Goal: Find specific page/section: Find specific page/section

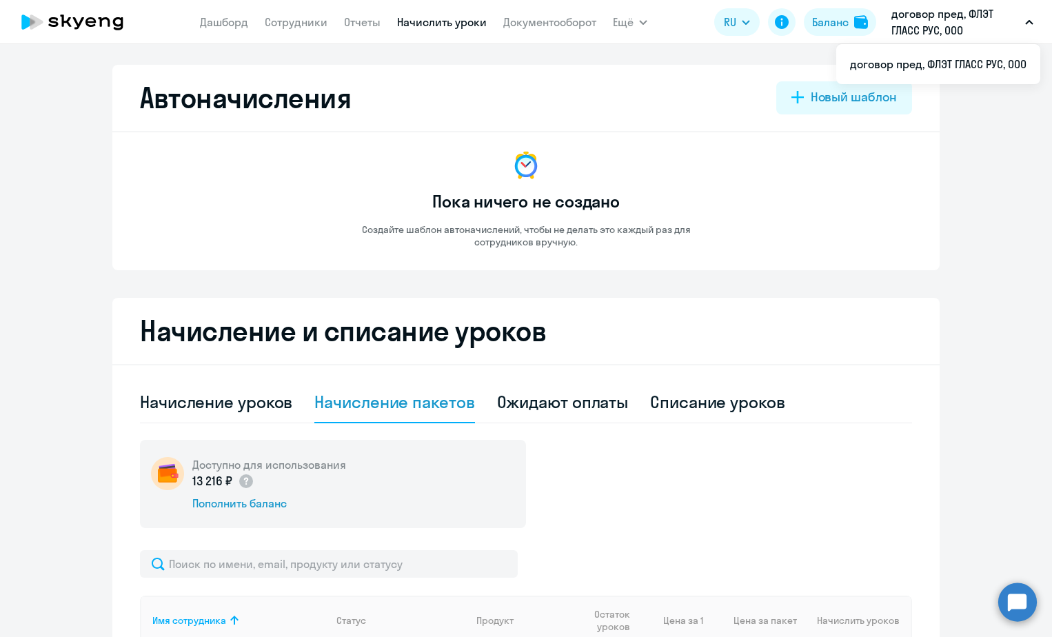
select select "10"
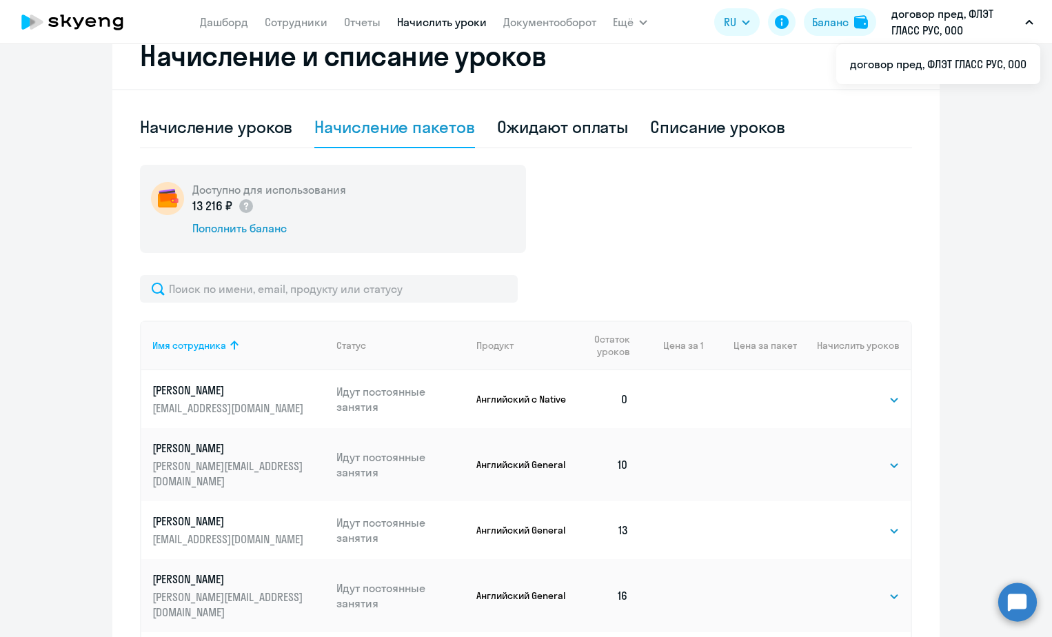
scroll to position [427, 0]
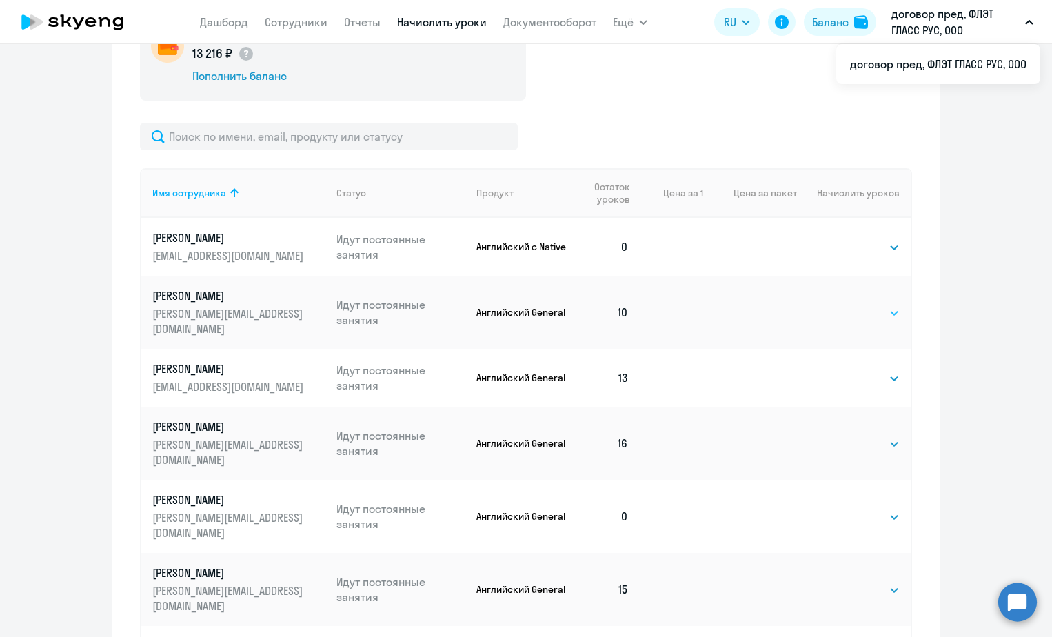
click at [865, 307] on select "Выбрать 4 8 16 32 64 96 128" at bounding box center [871, 313] width 57 height 17
select select "32"
click at [843, 305] on select "Выбрать 4 8 16 32 64 96 128" at bounding box center [871, 313] width 57 height 17
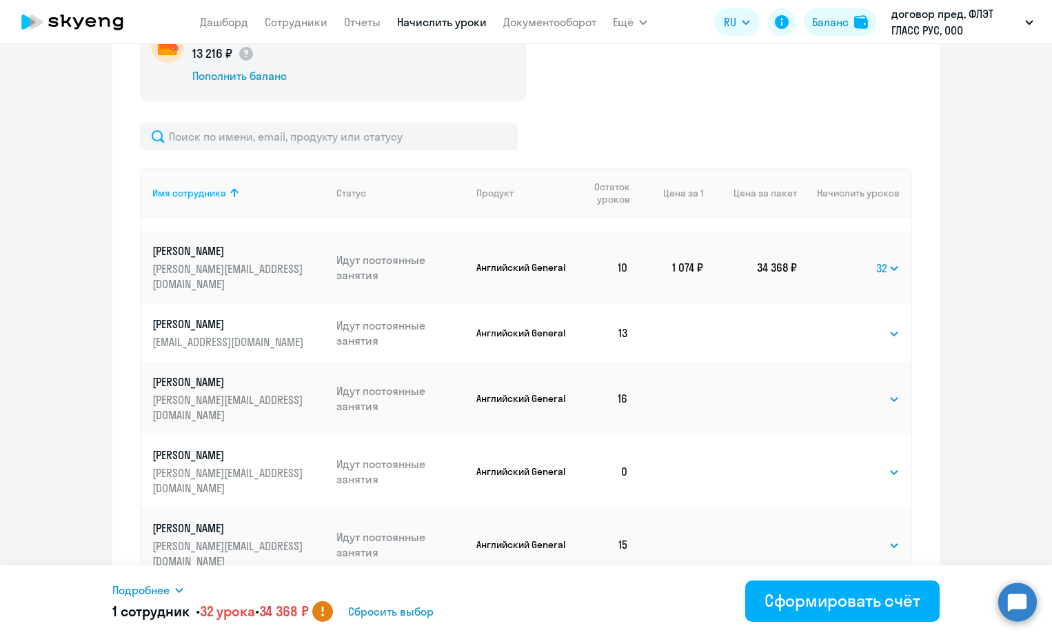
scroll to position [69, 0]
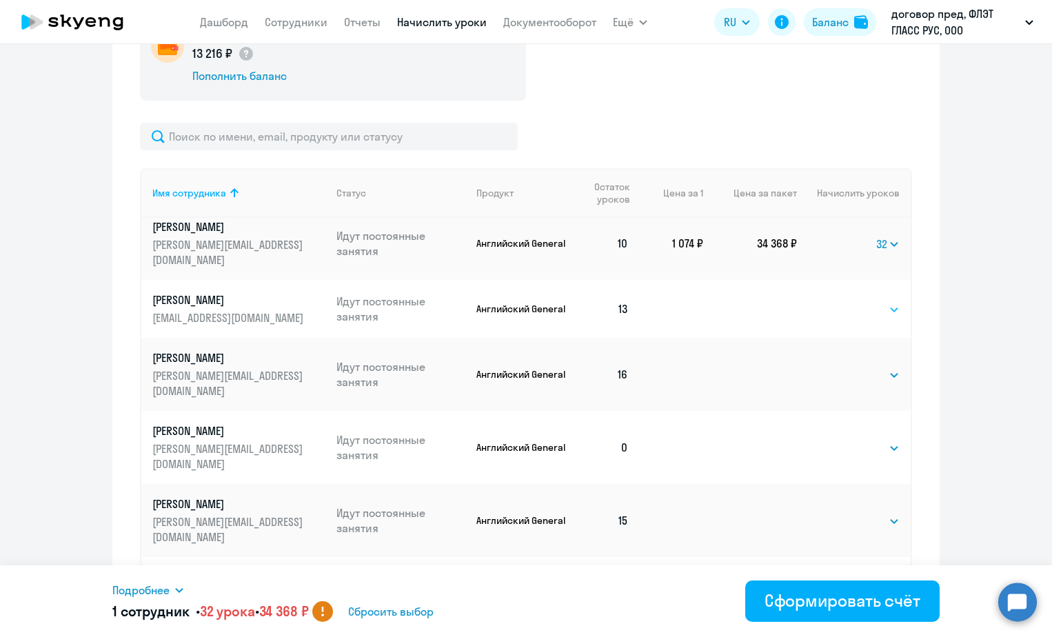
click at [872, 301] on select "Выбрать 4 8 16 32 64 96 128" at bounding box center [871, 309] width 57 height 17
select select "32"
click at [843, 301] on select "Выбрать 4 8 16 32 64 96 128" at bounding box center [871, 309] width 57 height 17
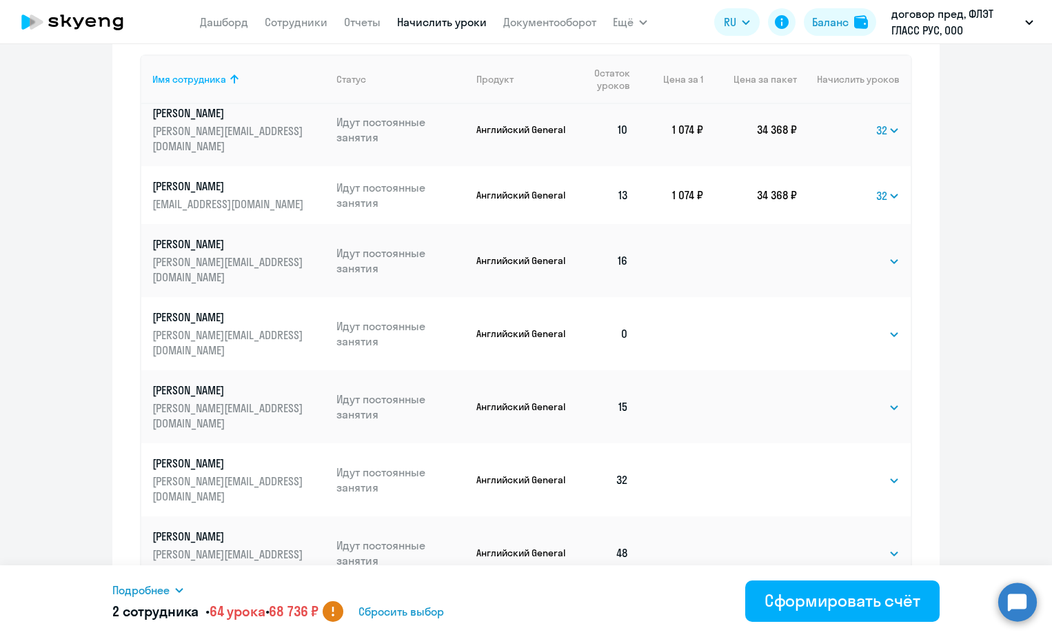
scroll to position [565, 0]
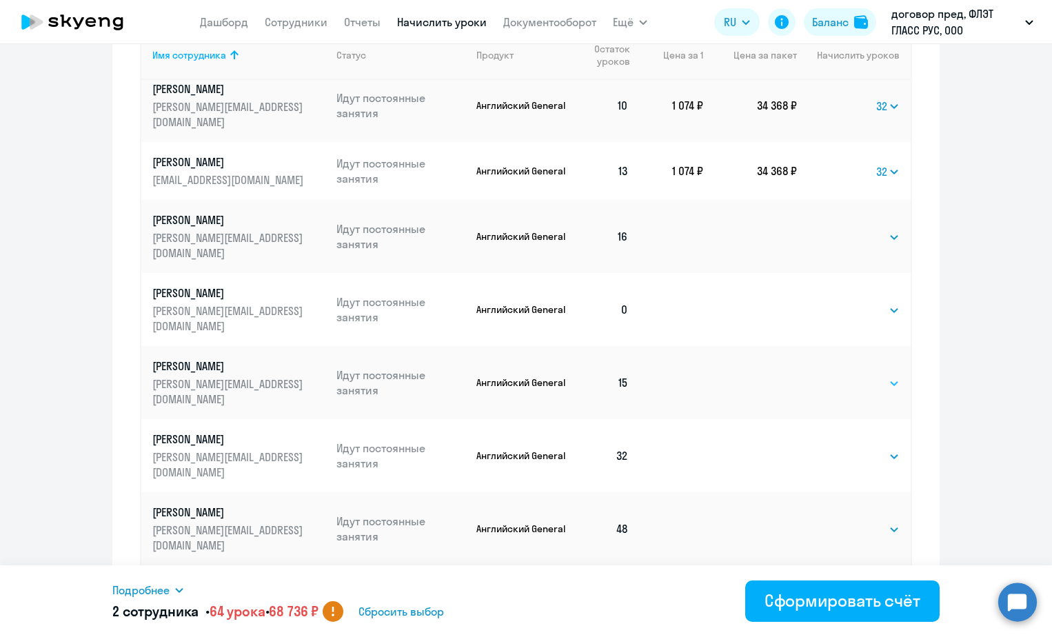
click at [862, 375] on select "Выбрать 4 8 16 32 64 96 128" at bounding box center [871, 383] width 57 height 17
click at [843, 375] on select "Выбрать 4 8 16 32 64 96 128" at bounding box center [871, 383] width 57 height 17
click at [878, 375] on select "Выбрать 4 8 16 32 64 96 128" at bounding box center [889, 383] width 22 height 17
select select "32"
click at [878, 375] on select "Выбрать 4 8 16 32 64 96 128" at bounding box center [889, 383] width 22 height 17
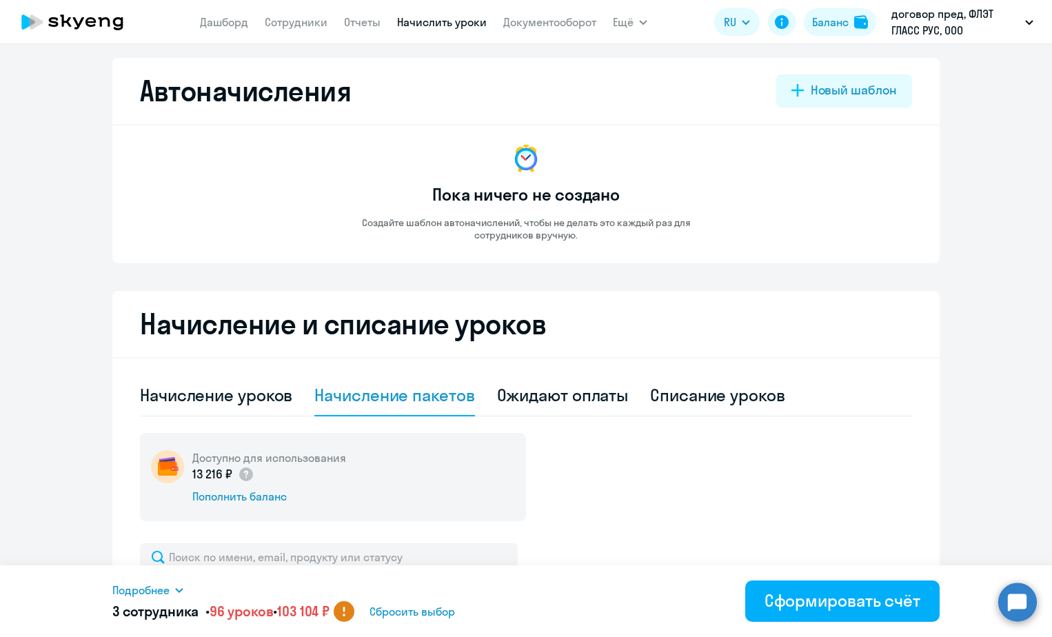
scroll to position [0, 0]
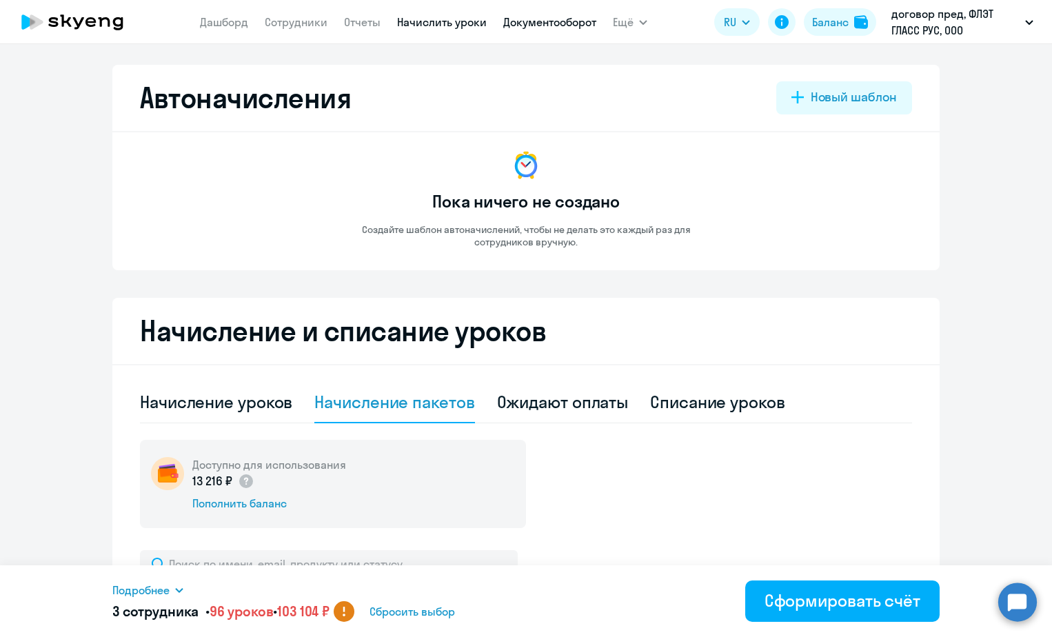
click at [547, 19] on link "Документооборот" at bounding box center [549, 22] width 93 height 14
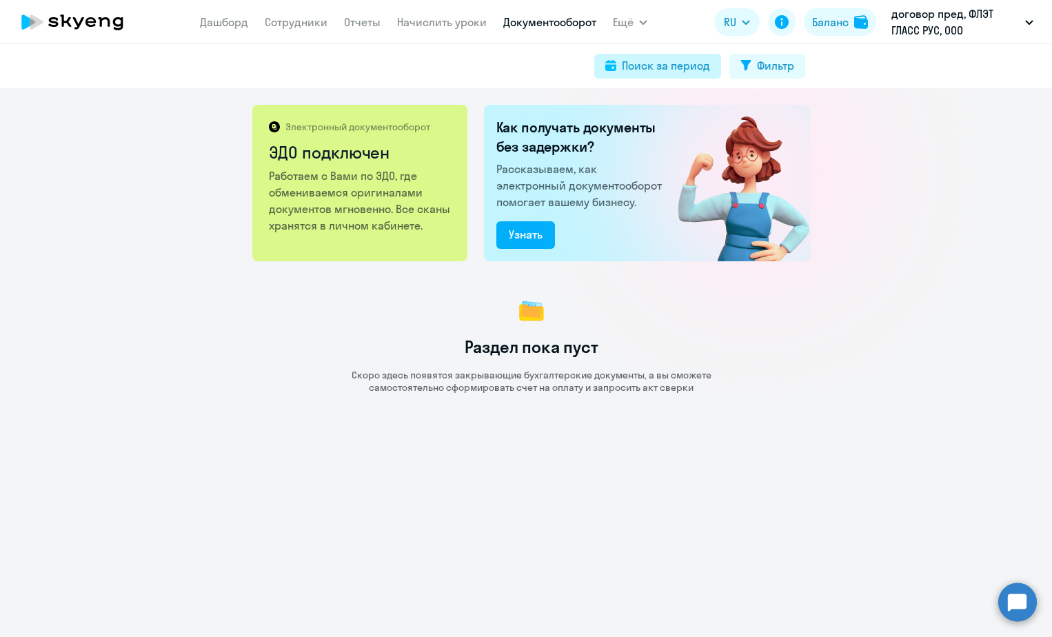
click at [686, 66] on div "Поиск за период" at bounding box center [666, 65] width 88 height 17
select select "all"
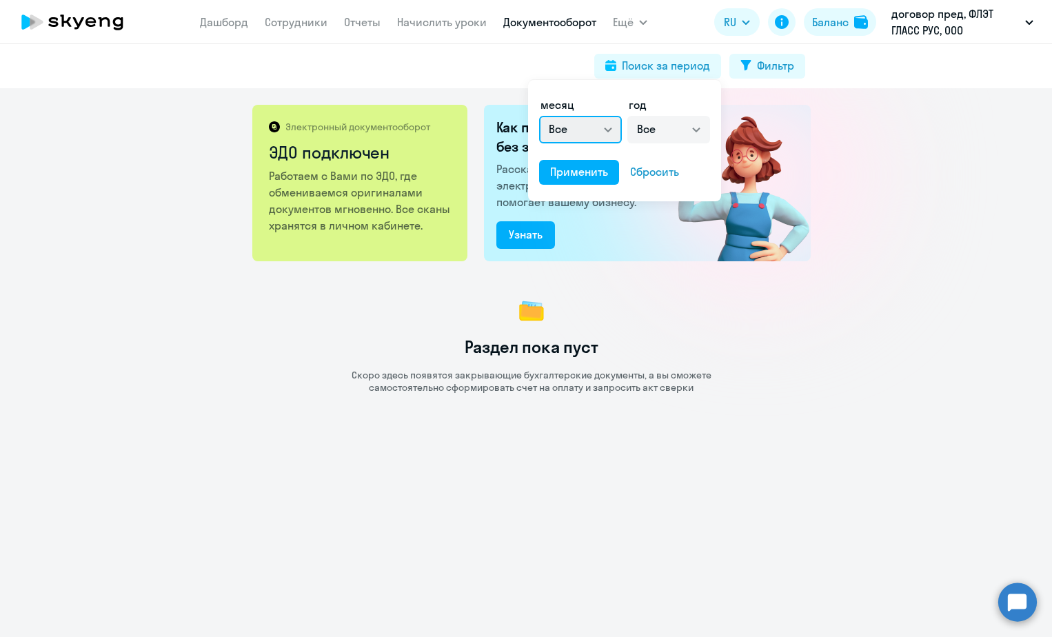
click at [608, 130] on select "Все январь февраль март апрель май июнь июль август сентябрь октябрь ноябрь дек…" at bounding box center [580, 130] width 83 height 28
select select "3"
click at [539, 116] on select "Все январь февраль март апрель май июнь июль август сентябрь октябрь ноябрь дек…" at bounding box center [580, 130] width 83 height 28
click at [592, 177] on div "Применить" at bounding box center [579, 171] width 58 height 17
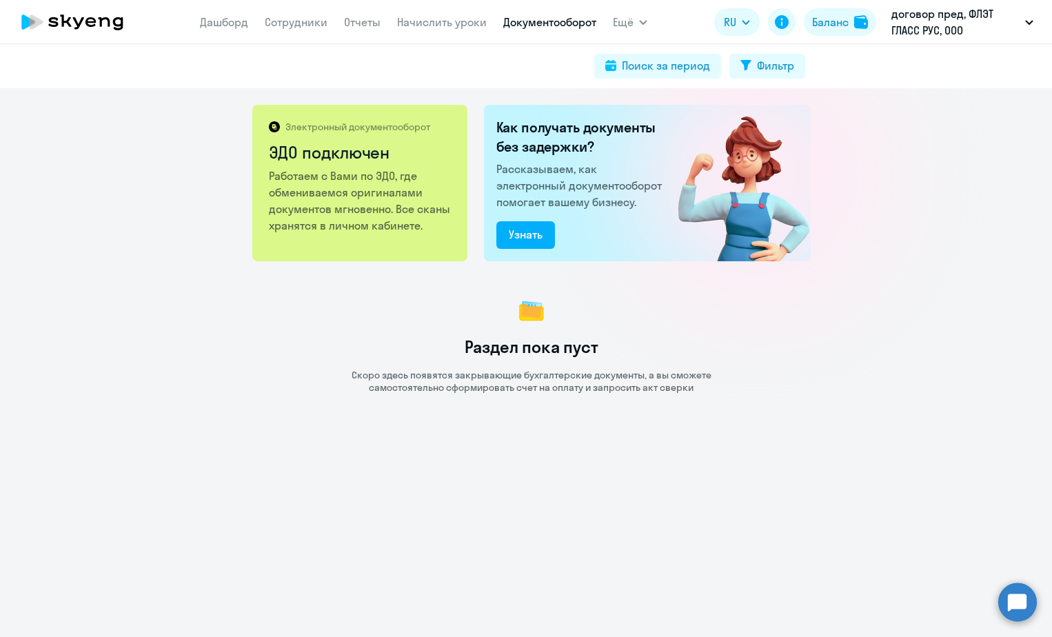
click at [939, 301] on div "Раздел пока пуст Скоро здесь появятся закрывающие бухгалтерские документы, а вы…" at bounding box center [531, 343] width 1042 height 99
